Goal: Navigation & Orientation: Understand site structure

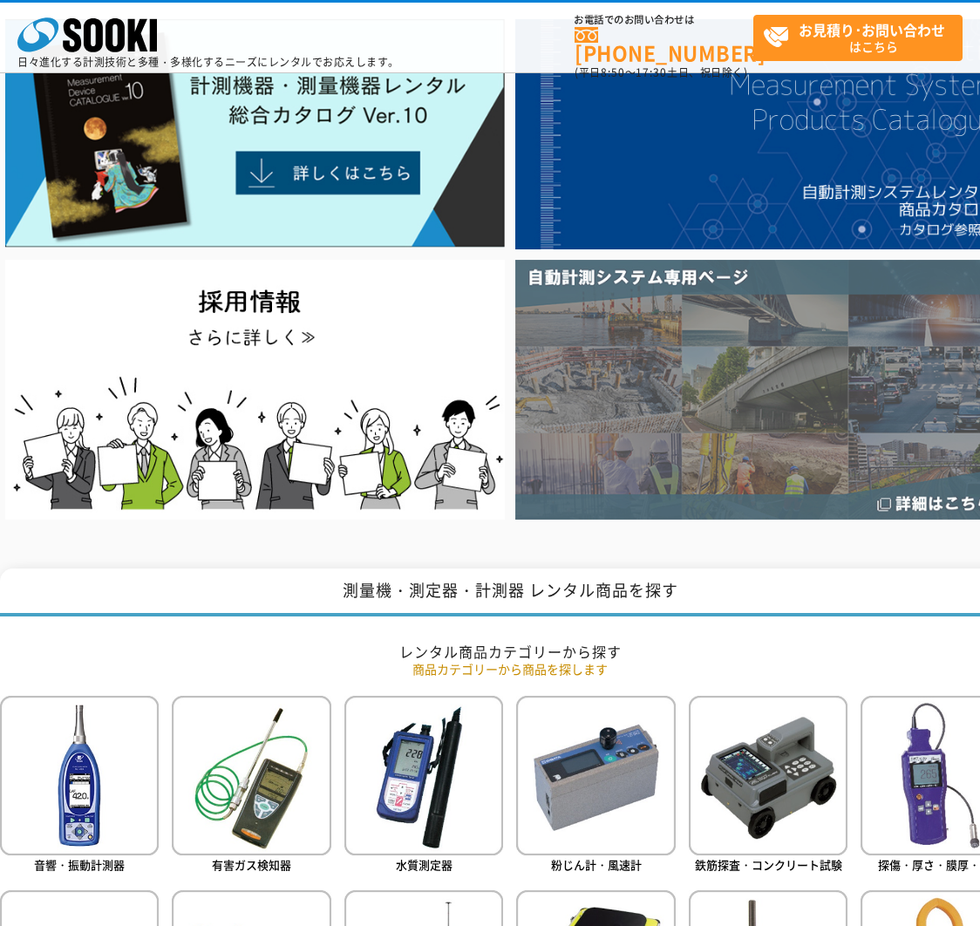
scroll to position [248, 0]
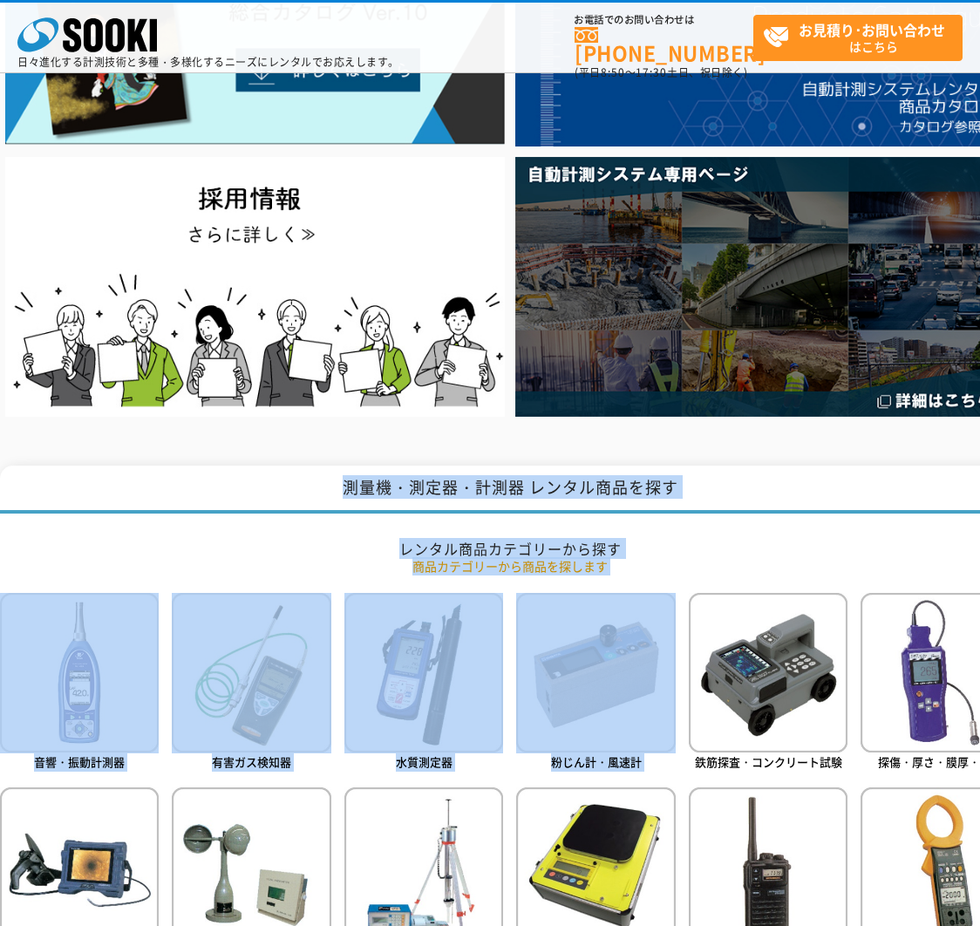
drag, startPoint x: 641, startPoint y: 571, endPoint x: 295, endPoint y: 462, distance: 362.8
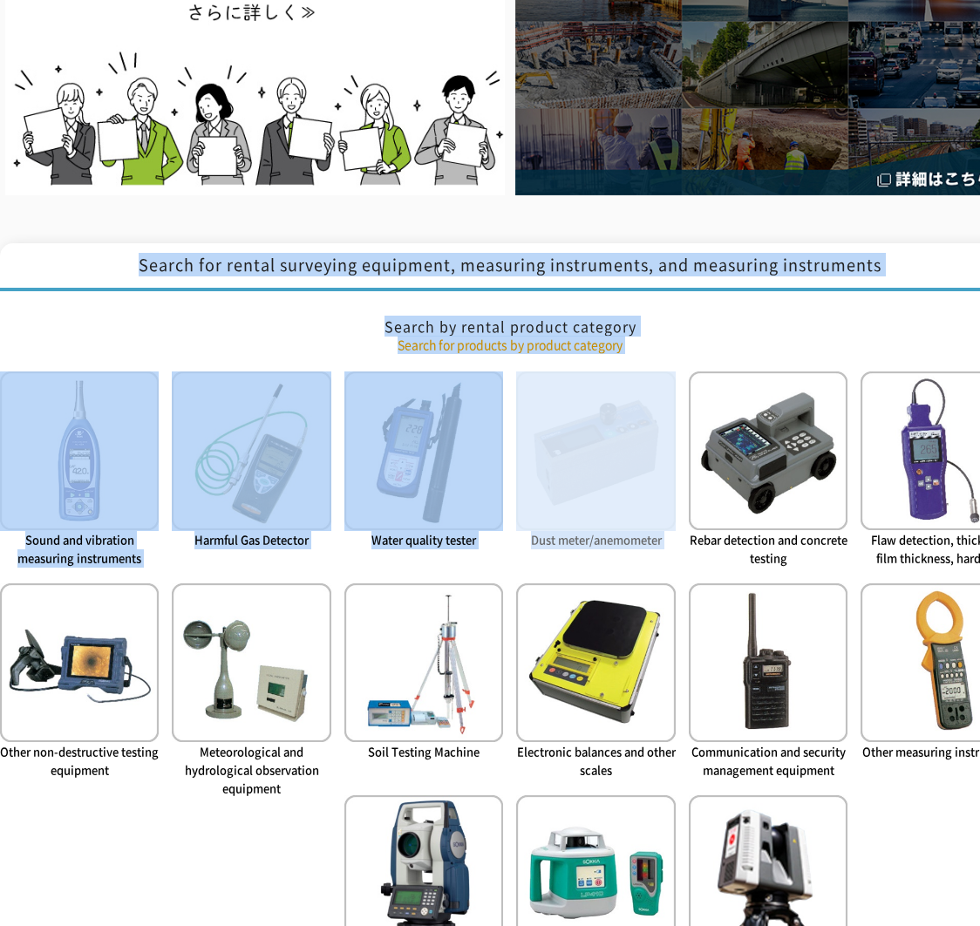
scroll to position [0, 0]
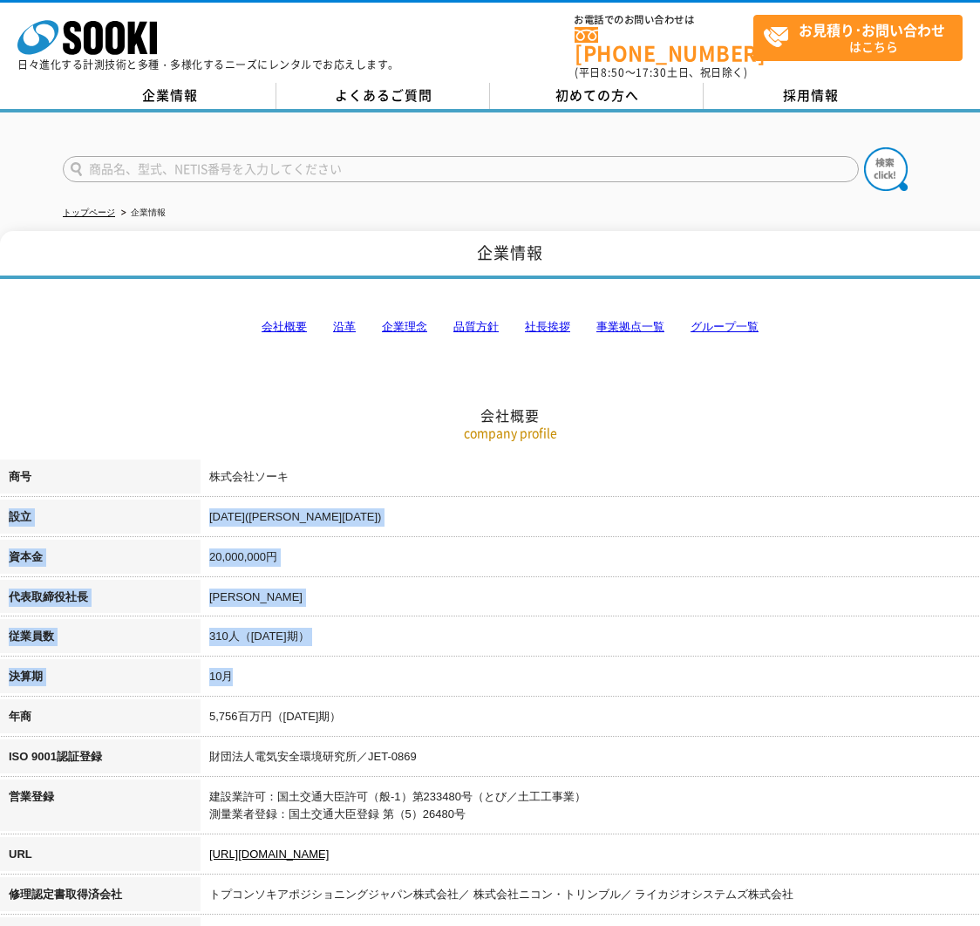
drag, startPoint x: 416, startPoint y: 641, endPoint x: 213, endPoint y: 481, distance: 258.8
click at [213, 481] on tbody "商号 株式会社ソーキ 設立 [DATE]([PERSON_NAME][DATE]) 資本金 20,000,000円 代表取締役社長 [PERSON_NAME]…" at bounding box center [510, 847] width 1020 height 777
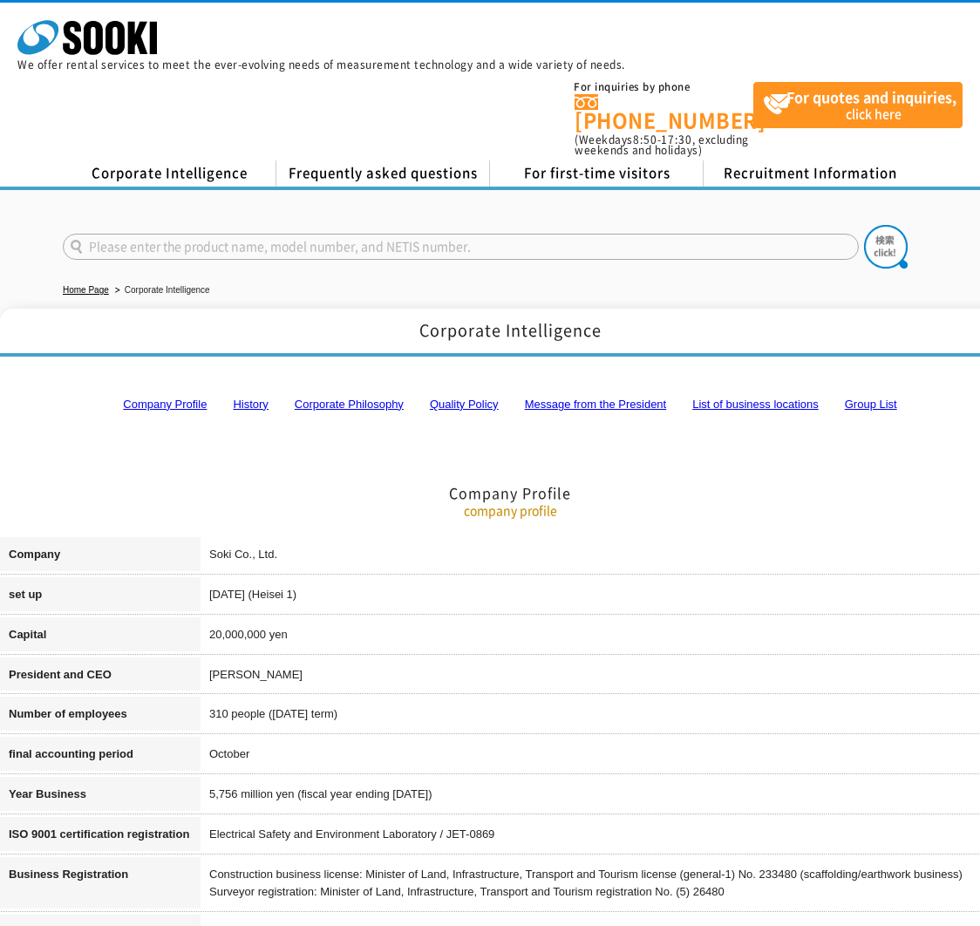
click at [388, 478] on h2 "Company Profile" at bounding box center [510, 405] width 1020 height 193
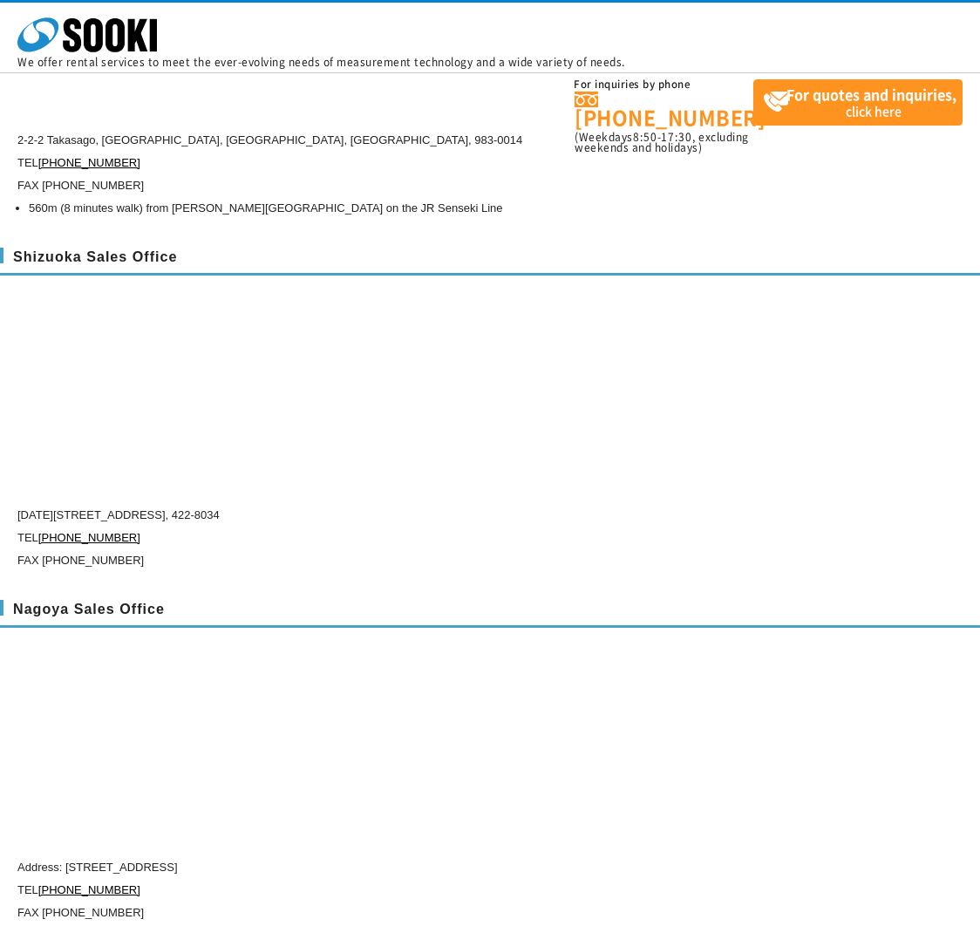
scroll to position [5886, 0]
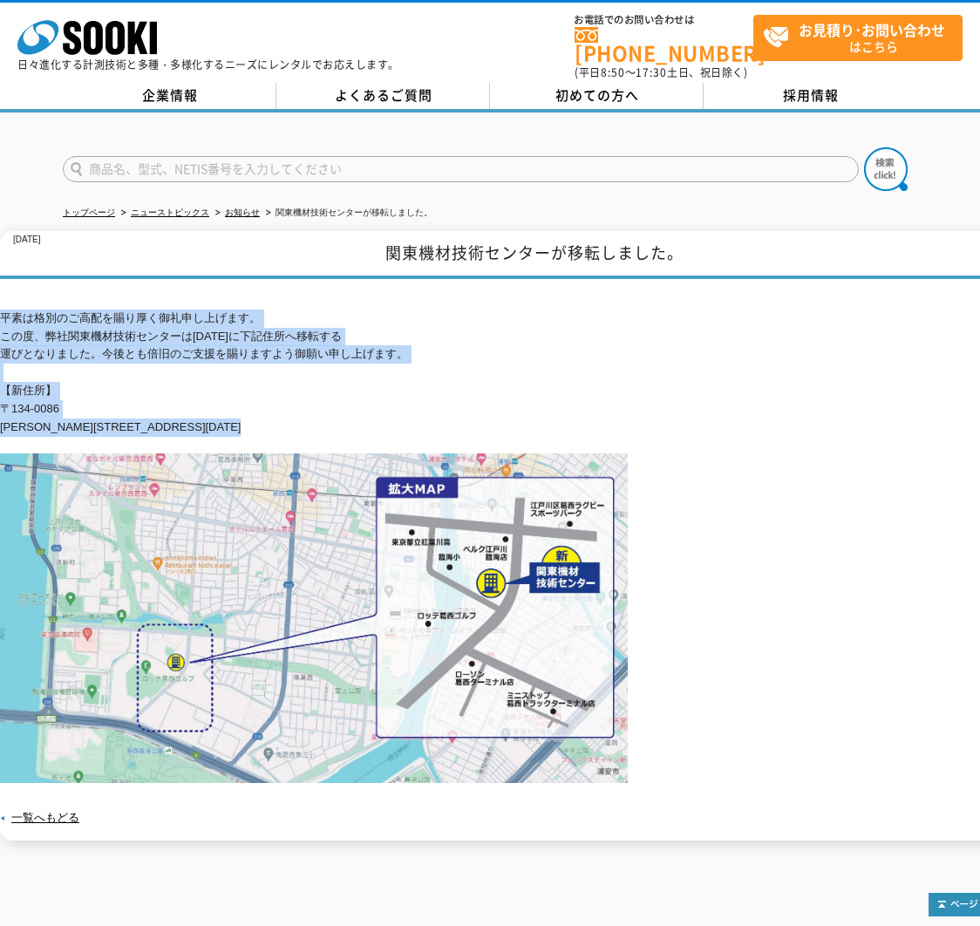
drag, startPoint x: 227, startPoint y: 425, endPoint x: -2, endPoint y: 307, distance: 258.1
click at [0, 307] on html "株式会社 ソーキ spMenu 日々進化する計測技術と多種・多様化するニーズにレンタルでお応えします。 お電話でのお問い合わせは 0120-856-990 (…" at bounding box center [490, 543] width 980 height 1087
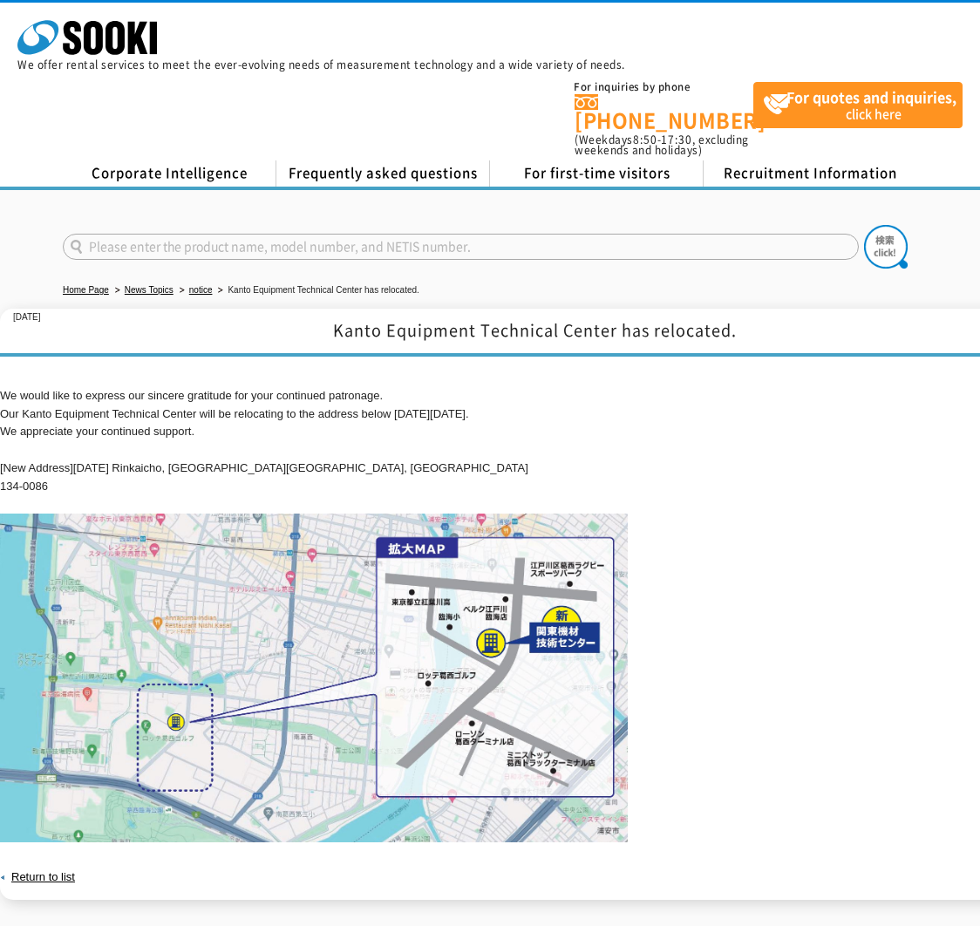
click at [645, 451] on p "We would like to express our sincere gratitude for your continued patronage. Ou…" at bounding box center [510, 441] width 1020 height 109
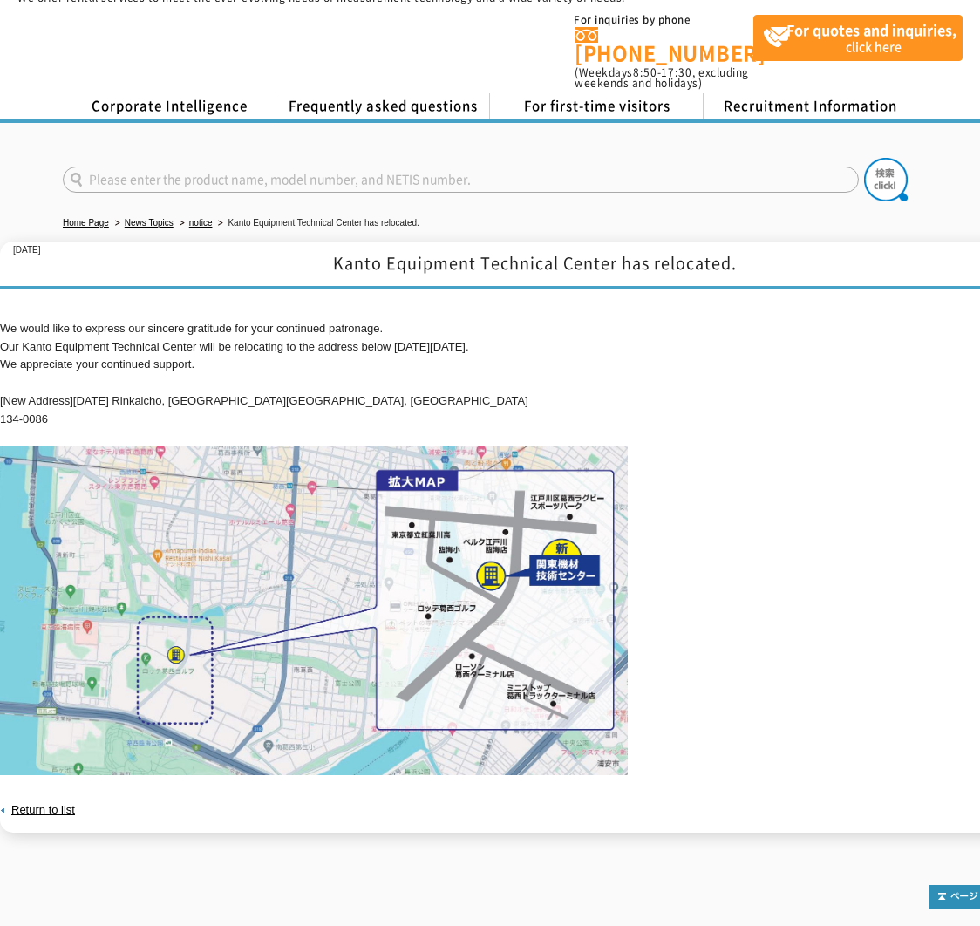
scroll to position [69, 0]
